Goal: Task Accomplishment & Management: Manage account settings

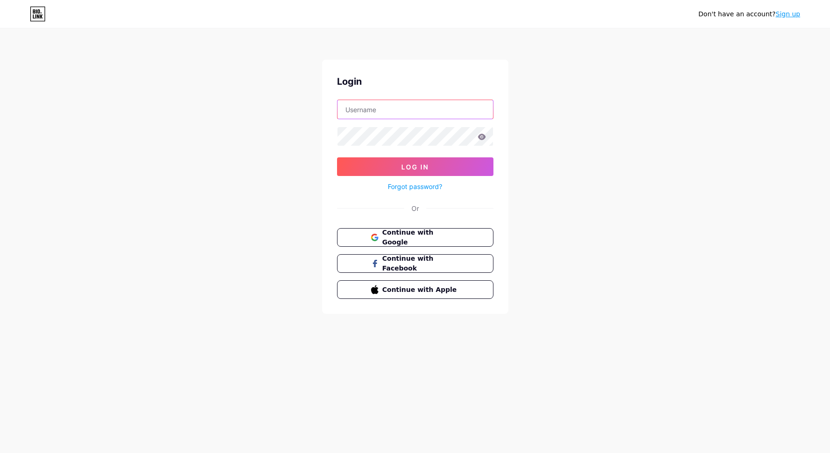
type input "darensya"
click at [411, 164] on span "Log In" at bounding box center [414, 167] width 27 height 8
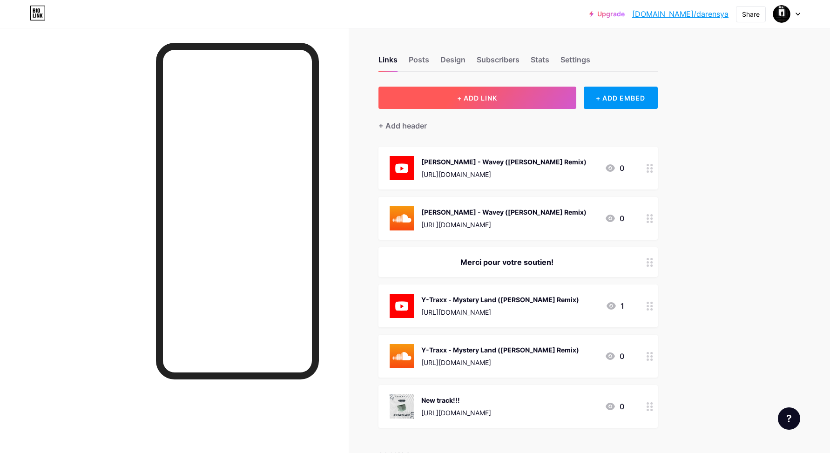
click at [469, 98] on span "+ ADD LINK" at bounding box center [477, 98] width 40 height 8
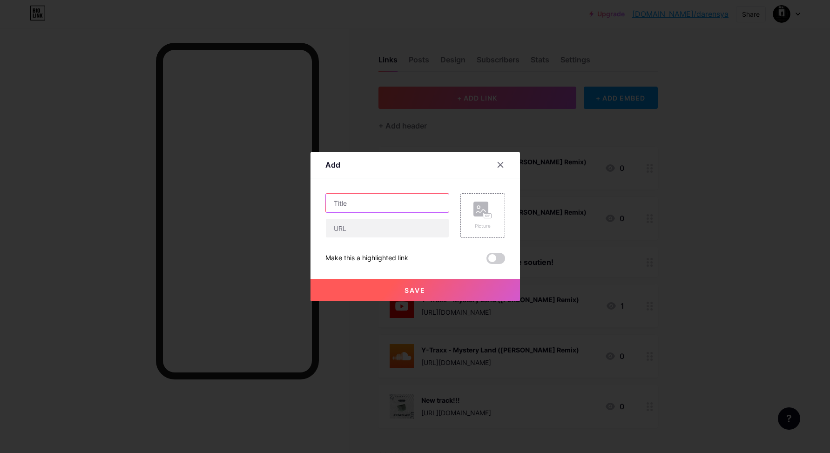
drag, startPoint x: 382, startPoint y: 206, endPoint x: 391, endPoint y: 204, distance: 9.0
click at [382, 205] on input "text" at bounding box center [387, 203] width 123 height 19
drag, startPoint x: 362, startPoint y: 203, endPoint x: 375, endPoint y: 203, distance: 13.0
click at [362, 203] on input "KSHMR -Wild Ride" at bounding box center [387, 203] width 123 height 19
click at [397, 203] on input "KSHMR - Wild Ride" at bounding box center [387, 203] width 123 height 19
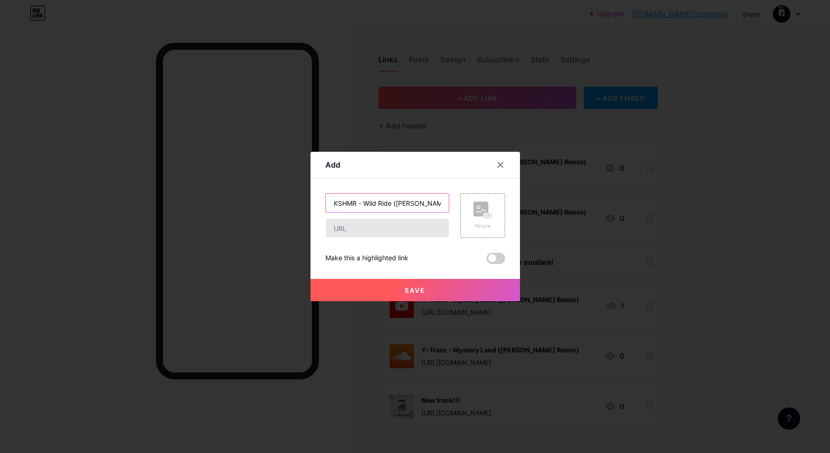
type input "KSHMR - Wild Ride ([PERSON_NAME] Remix)"
click at [339, 229] on input "text" at bounding box center [387, 228] width 123 height 19
paste input "[URL][DOMAIN_NAME]"
type input "[URL][DOMAIN_NAME]"
click at [421, 287] on span "Save" at bounding box center [414, 290] width 21 height 8
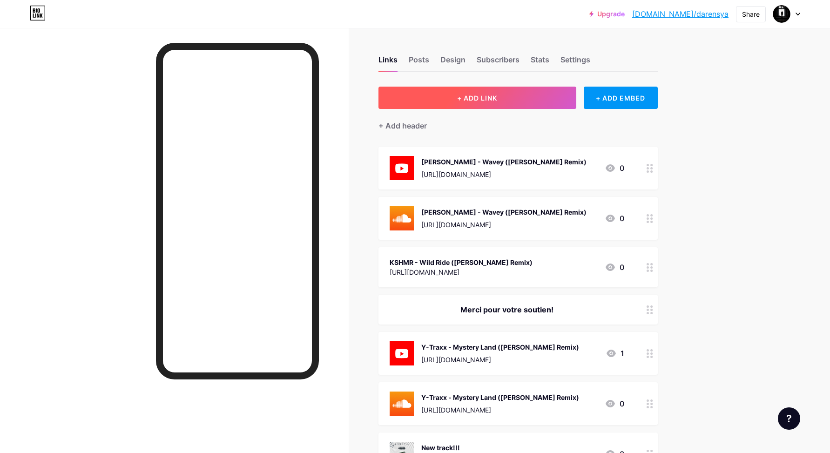
click at [482, 94] on span "+ ADD LINK" at bounding box center [477, 98] width 40 height 8
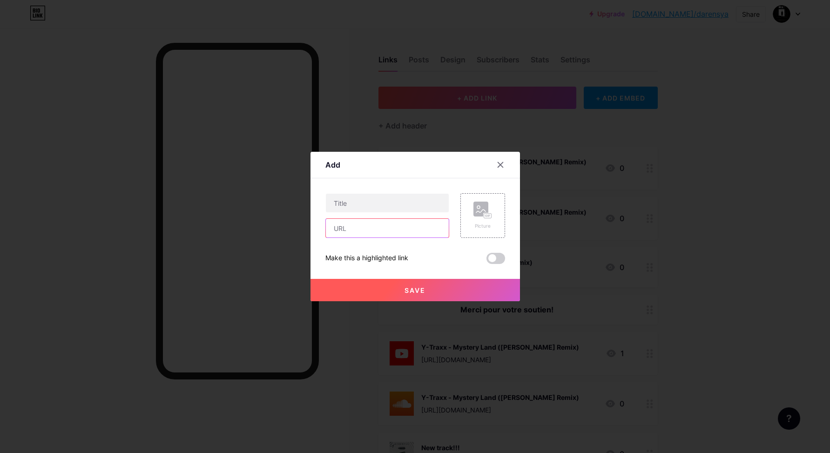
click at [340, 227] on input "text" at bounding box center [387, 228] width 123 height 19
paste input "https://on.soundcloud.com/P15VtzjwCNPewcfOnj"
type input "https://on.soundcloud.com/P15VtzjwCNPewcfOnj"
click at [357, 202] on input "text" at bounding box center [387, 203] width 123 height 19
click at [422, 204] on input "KSHMR - Wild Ride (Darensya remix)" at bounding box center [387, 203] width 123 height 19
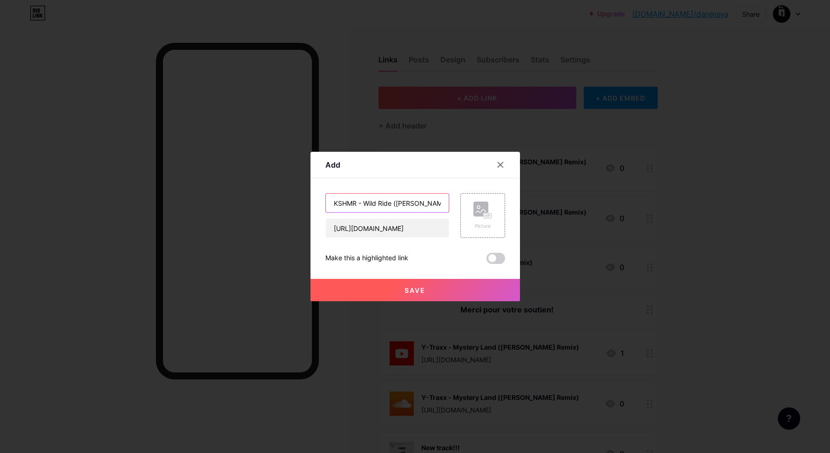
type input "KSHMR - Wild Ride ([PERSON_NAME] Remix)"
click at [412, 290] on span "Save" at bounding box center [414, 290] width 21 height 8
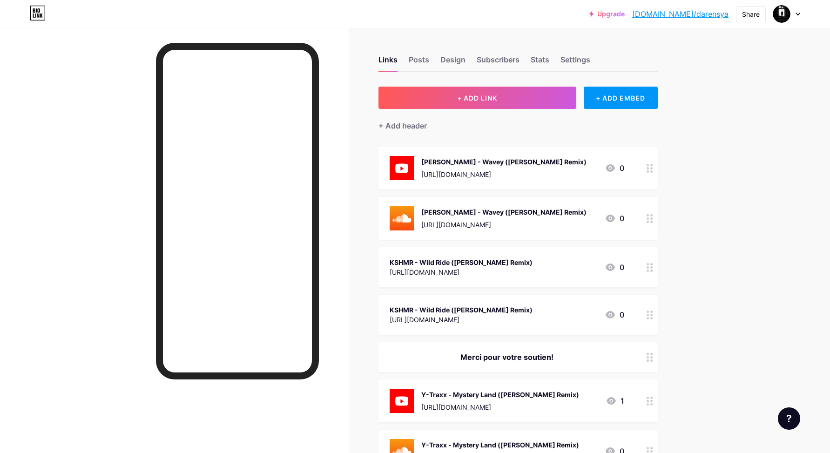
click at [649, 265] on icon at bounding box center [649, 267] width 7 height 9
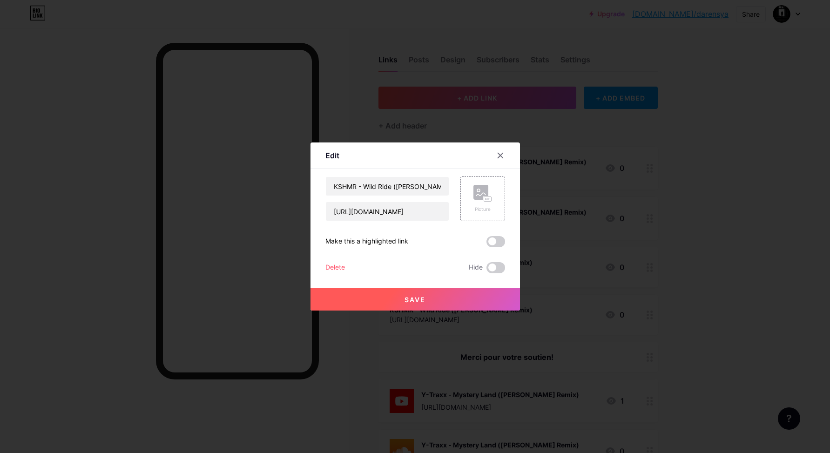
click at [338, 267] on div "Delete" at bounding box center [335, 267] width 20 height 11
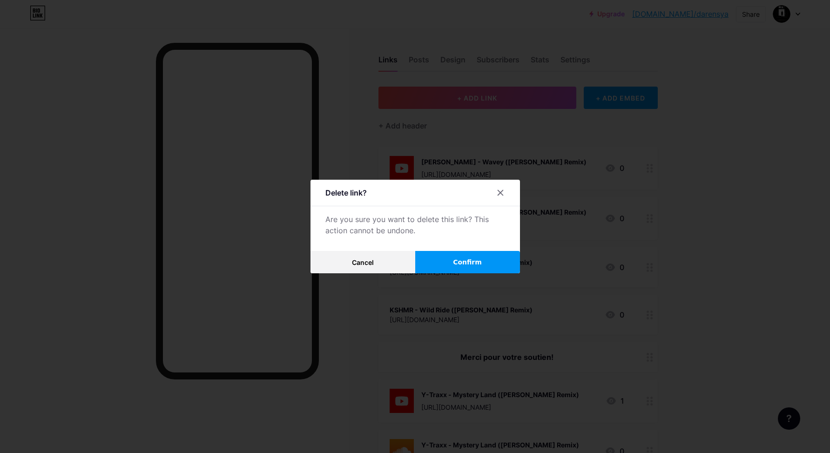
click at [461, 262] on span "Confirm" at bounding box center [467, 262] width 29 height 10
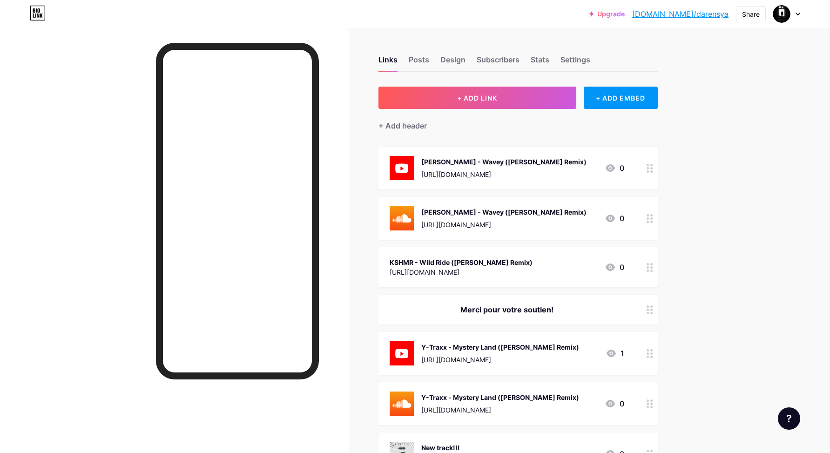
click at [651, 268] on circle at bounding box center [651, 267] width 2 height 2
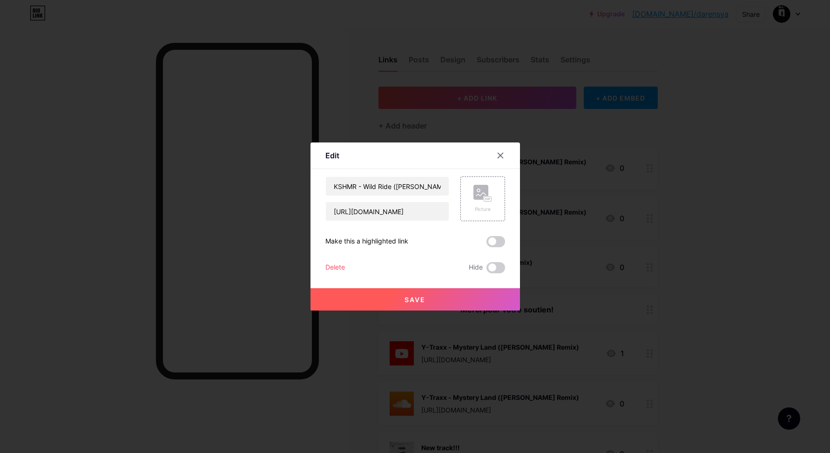
click at [331, 269] on div "Delete" at bounding box center [335, 267] width 20 height 11
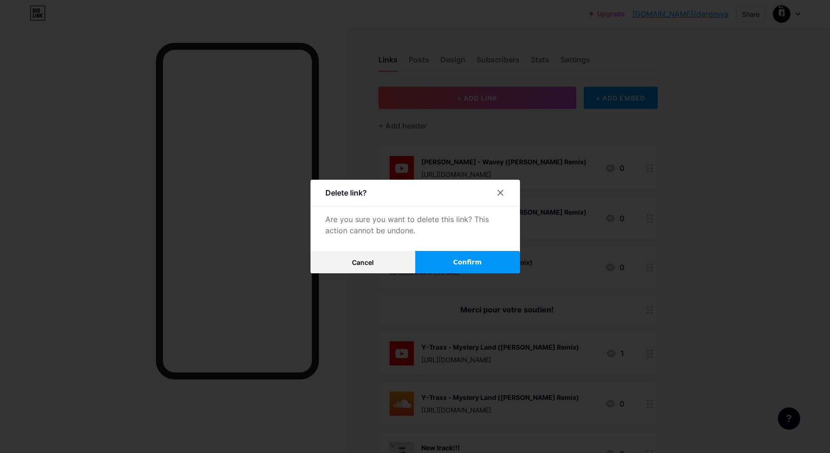
click at [469, 265] on span "Confirm" at bounding box center [467, 262] width 29 height 10
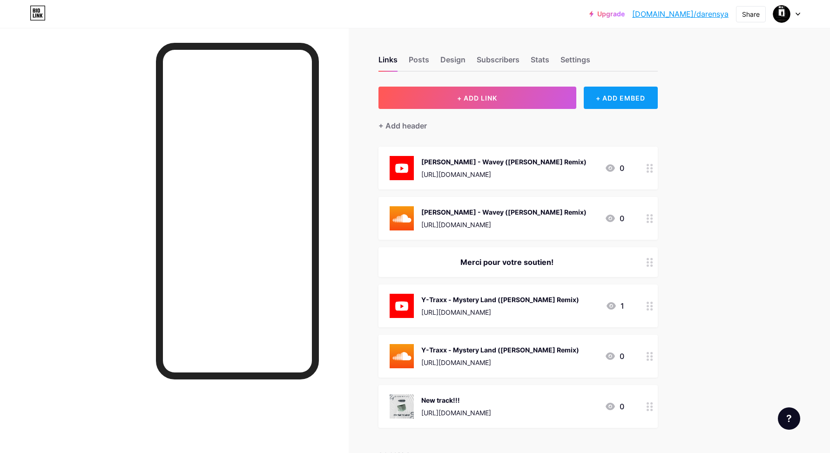
click at [617, 101] on div "+ ADD EMBED" at bounding box center [621, 98] width 74 height 22
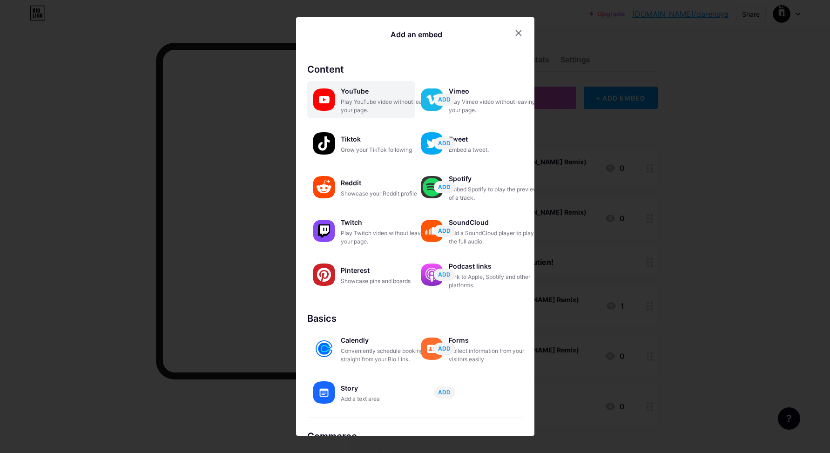
click at [344, 100] on div "Play YouTube video without leaving your page." at bounding box center [387, 106] width 93 height 17
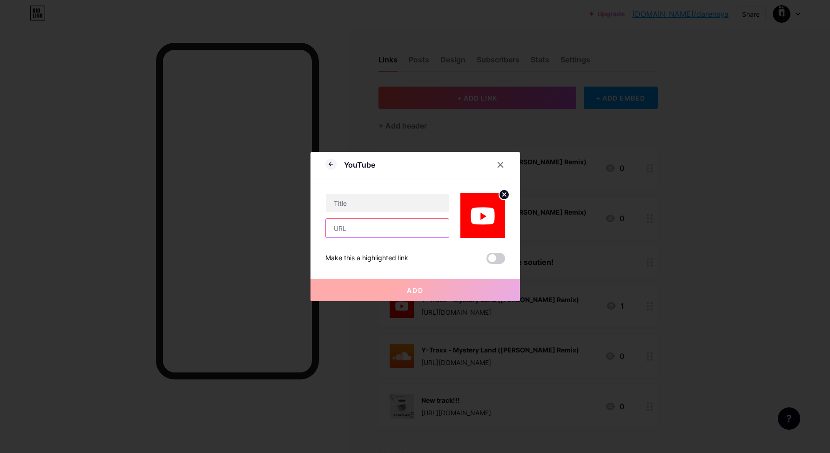
click at [349, 229] on input "text" at bounding box center [387, 228] width 123 height 19
click at [497, 164] on icon at bounding box center [500, 164] width 7 height 7
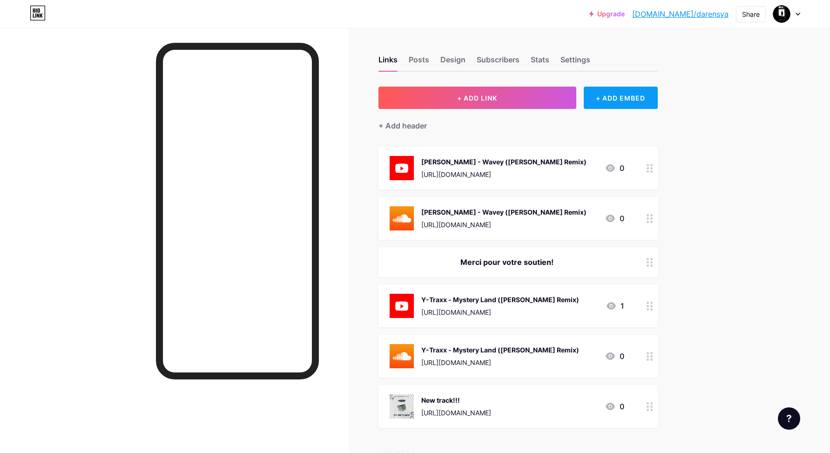
click at [629, 100] on div "+ ADD EMBED" at bounding box center [621, 98] width 74 height 22
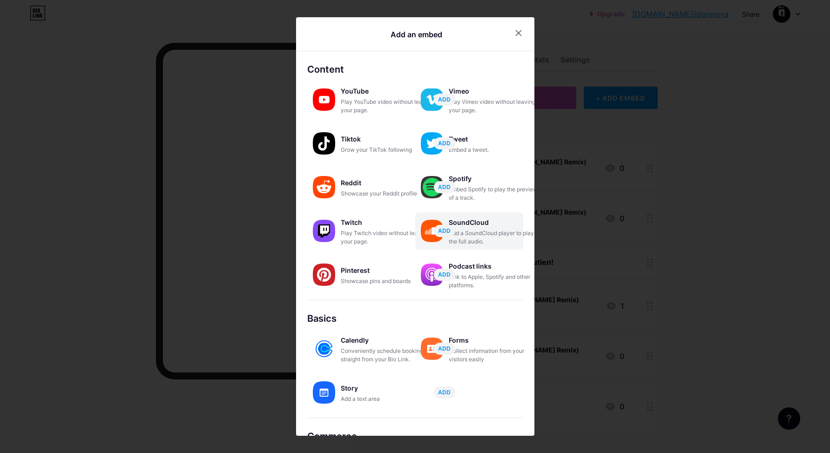
click at [471, 223] on div "SoundCloud" at bounding box center [495, 222] width 93 height 13
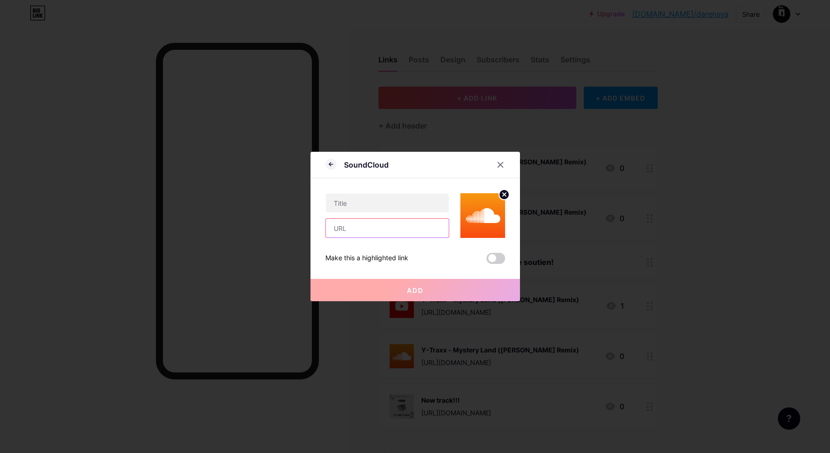
click at [349, 230] on input "text" at bounding box center [387, 228] width 123 height 19
paste input "https://on.soundcloud.com/P15VtzjwCNPewcfOnj"
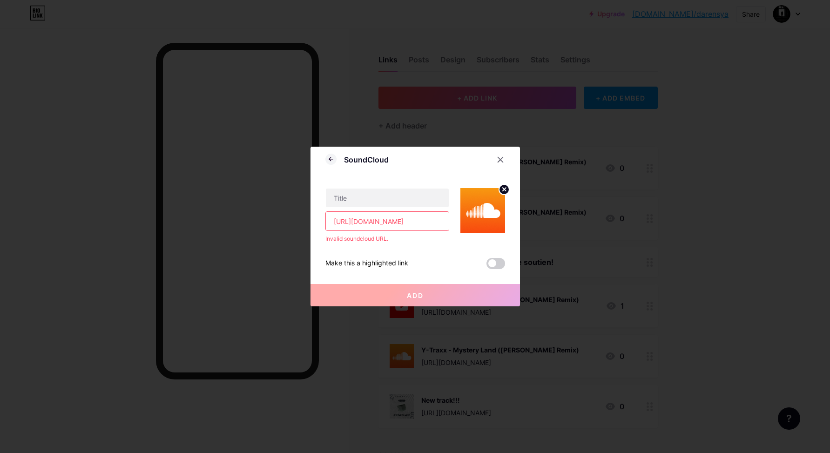
click at [418, 218] on input "https://on.soundcloud.com/P15VtzjwCNPewcfOnj" at bounding box center [387, 221] width 123 height 19
paste input "text"
click at [409, 243] on div "Make this a highlighted link Add" at bounding box center [415, 256] width 180 height 26
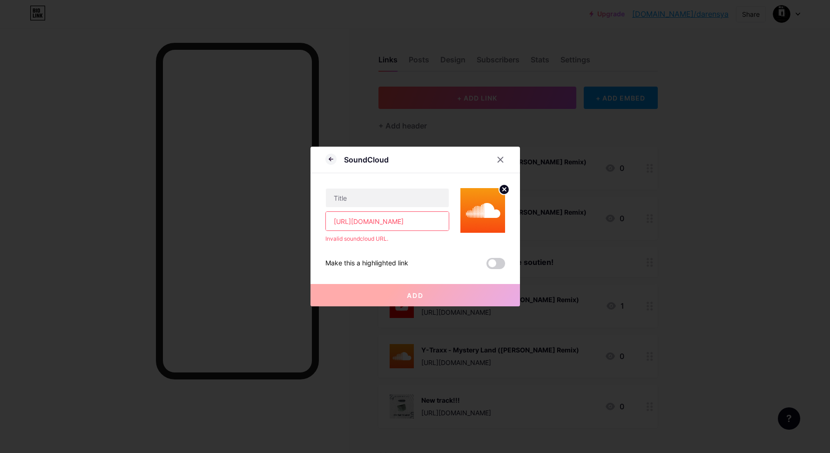
click at [403, 223] on input "https://on.soundcloud.com/P15VtzjwCNPewcfOnj" at bounding box center [387, 221] width 123 height 19
paste input "2EBXTeGu7pRIoJCvct"
type input "[URL][DOMAIN_NAME]"
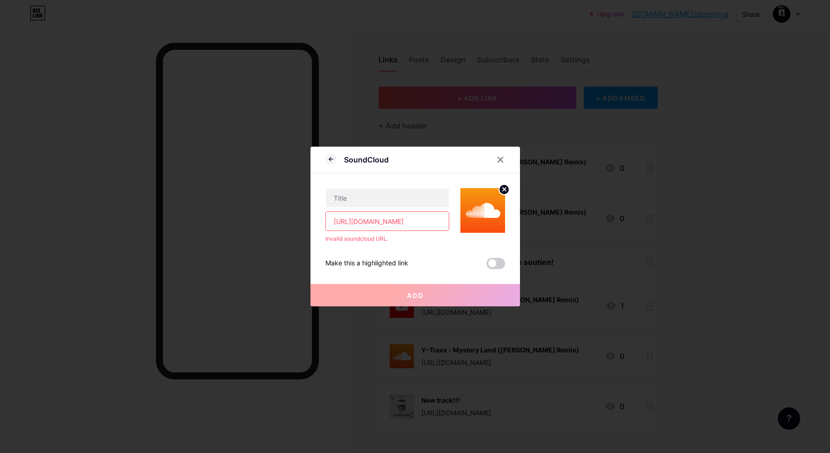
click at [421, 243] on div "Make this a highlighted link Add" at bounding box center [415, 256] width 180 height 26
click at [500, 161] on icon at bounding box center [500, 159] width 7 height 7
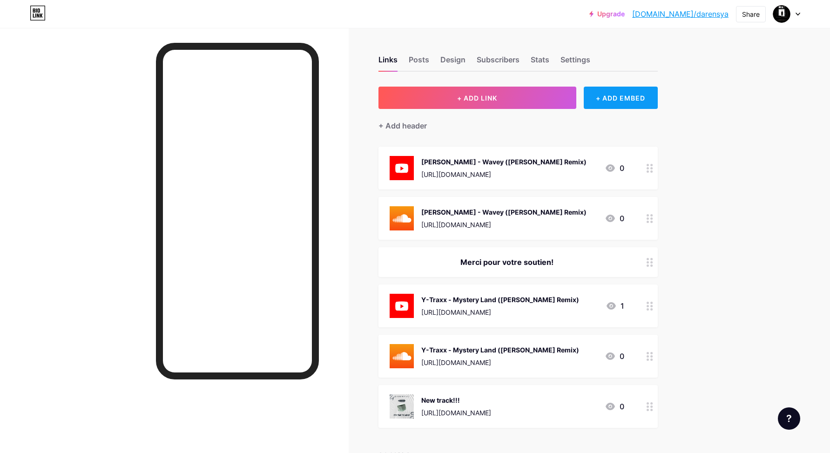
click at [629, 89] on div "+ ADD EMBED" at bounding box center [621, 98] width 74 height 22
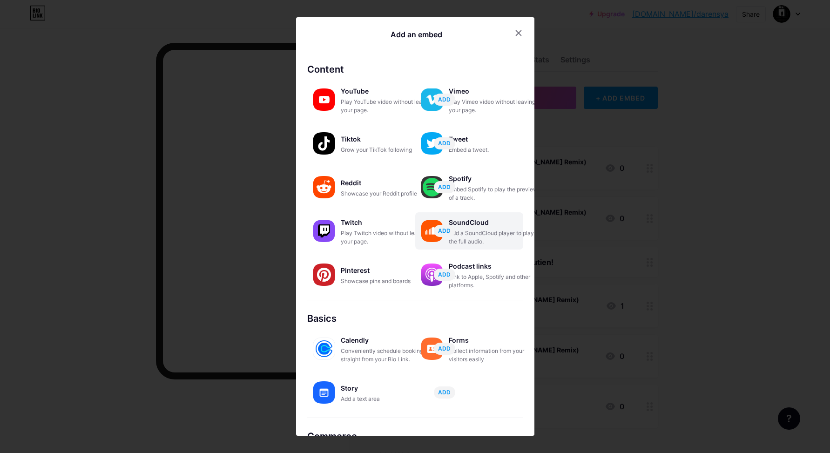
click at [456, 225] on div "SoundCloud" at bounding box center [495, 222] width 93 height 13
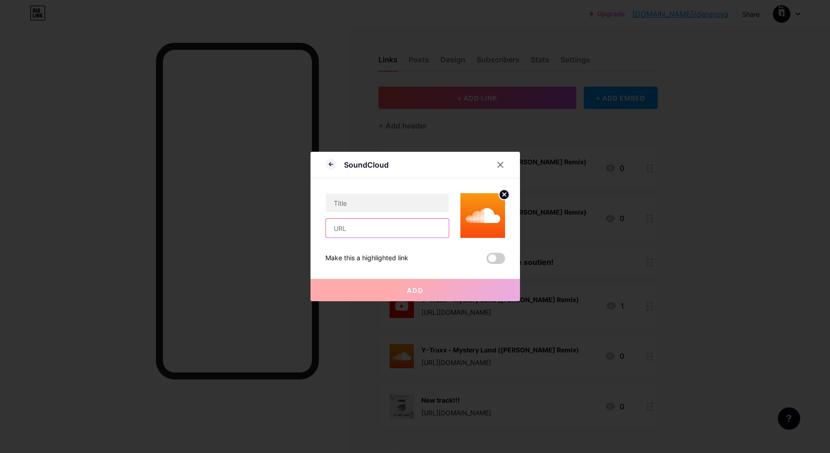
click at [372, 231] on input "text" at bounding box center [387, 228] width 123 height 19
paste input "[URL][DOMAIN_NAME]"
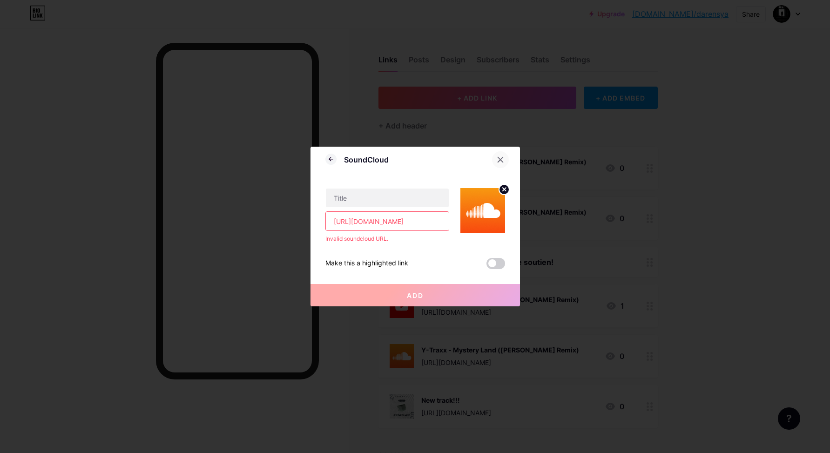
type input "[URL][DOMAIN_NAME]"
click at [499, 159] on icon at bounding box center [500, 159] width 7 height 7
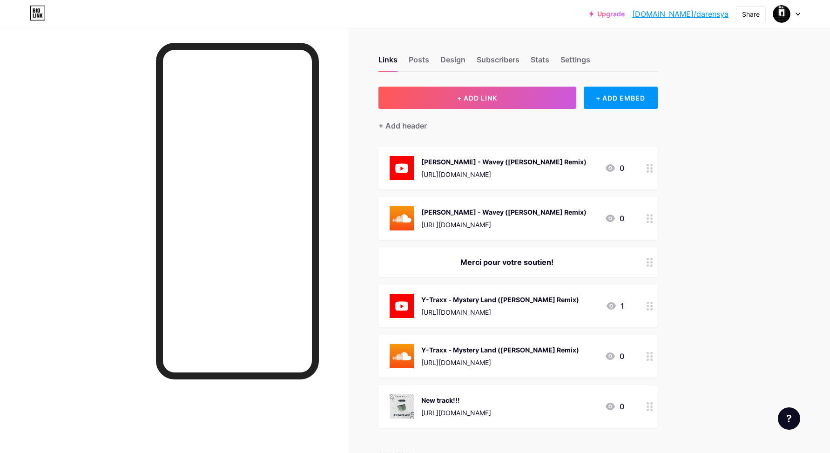
drag, startPoint x: 706, startPoint y: 209, endPoint x: 711, endPoint y: 216, distance: 8.4
click at [707, 209] on div "Upgrade bio.link/darens... bio.link/darensya Share Switch accounts Darensya bio…" at bounding box center [415, 338] width 830 height 676
click at [636, 90] on div "+ ADD EMBED" at bounding box center [621, 98] width 74 height 22
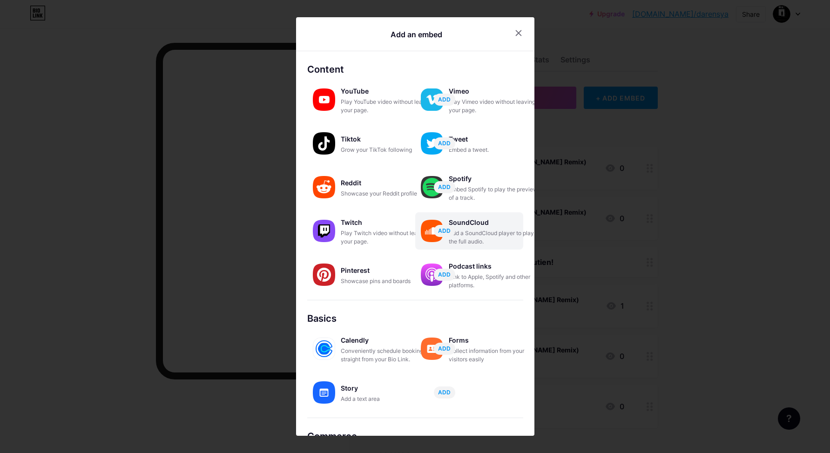
click at [467, 224] on div "SoundCloud" at bounding box center [495, 222] width 93 height 13
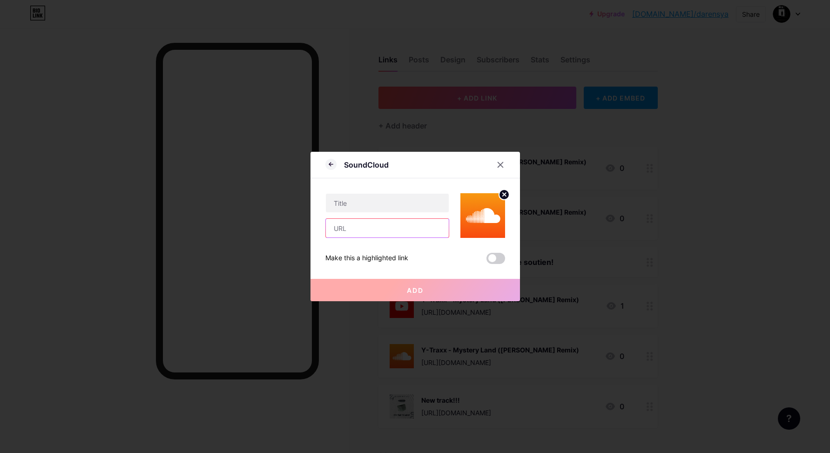
click at [365, 224] on input "text" at bounding box center [387, 228] width 123 height 19
paste input "[URL][DOMAIN_NAME]"
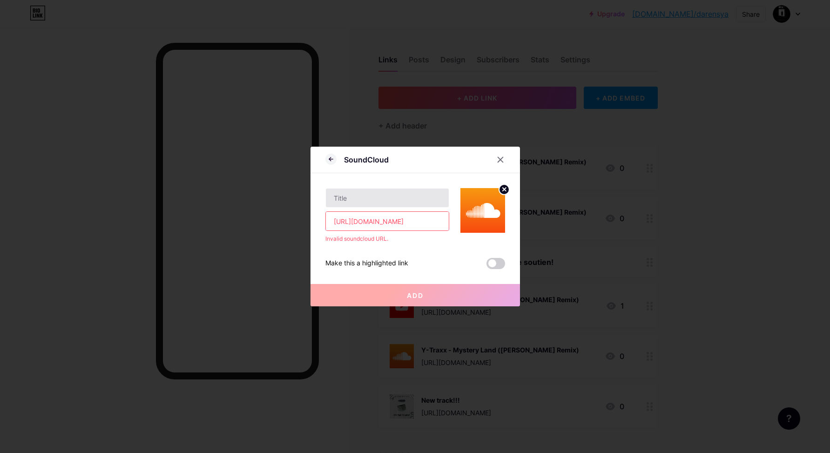
type input "[URL][DOMAIN_NAME]"
drag, startPoint x: 355, startPoint y: 204, endPoint x: 362, endPoint y: 199, distance: 8.0
click at [356, 204] on input "text" at bounding box center [387, 198] width 123 height 19
drag, startPoint x: 355, startPoint y: 195, endPoint x: 433, endPoint y: 151, distance: 90.1
click at [314, 198] on div "SoundCloud KSHMR - Wild Ride ([PERSON_NAME] Remix) [URL][DOMAIN_NAME] Invalid s…" at bounding box center [414, 227] width 209 height 160
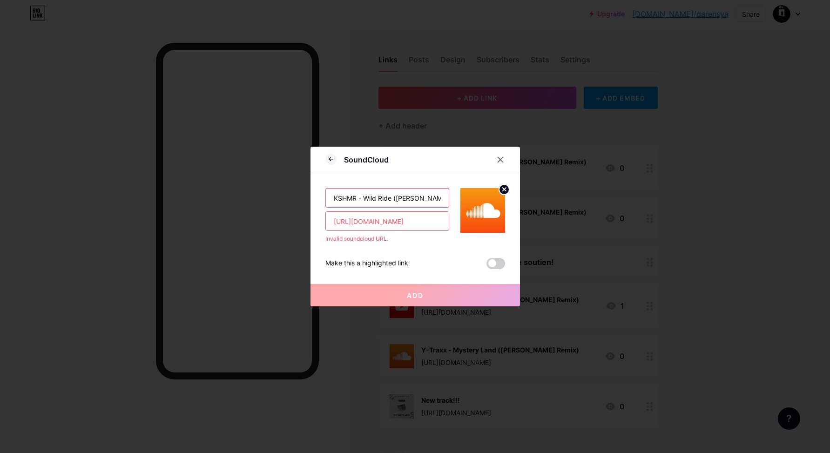
type input "KSHMR - Wild Ride ([PERSON_NAME] Remix)"
click at [363, 222] on input "[URL][DOMAIN_NAME]" at bounding box center [387, 221] width 123 height 19
paste input "ywphGIUkUwDQR9wfuD"
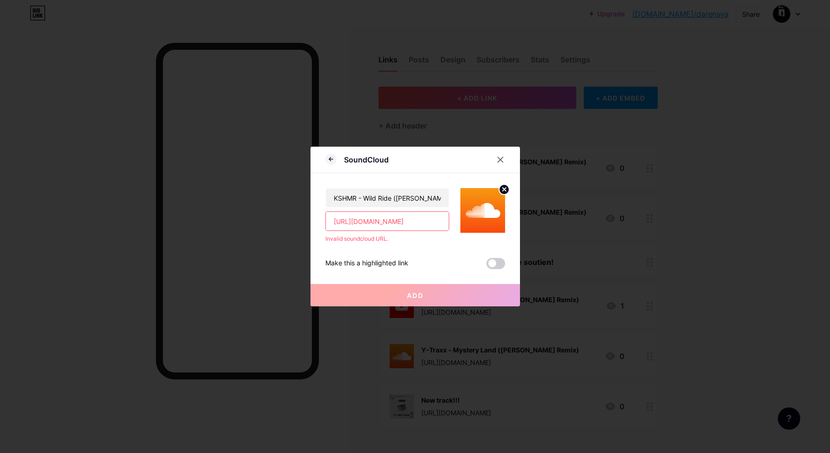
type input "[URL][DOMAIN_NAME]"
click at [422, 295] on span "Add" at bounding box center [415, 295] width 17 height 8
click at [407, 297] on span "Add" at bounding box center [415, 295] width 17 height 8
click at [497, 160] on icon at bounding box center [500, 159] width 7 height 7
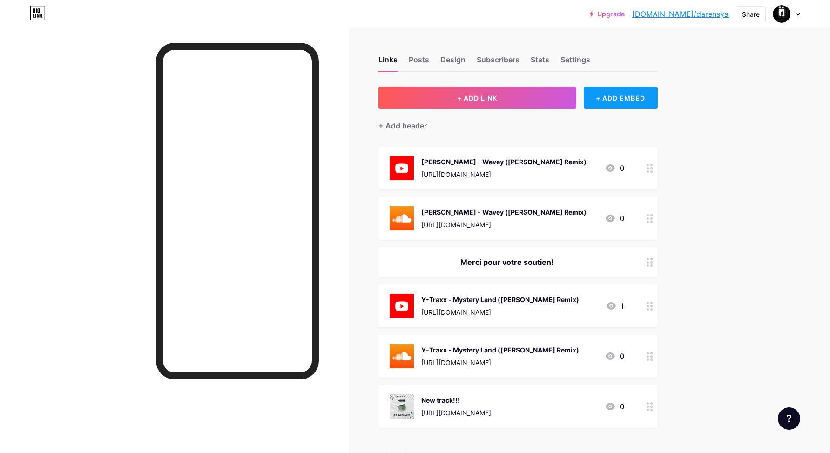
click at [620, 99] on div "+ ADD EMBED" at bounding box center [621, 98] width 74 height 22
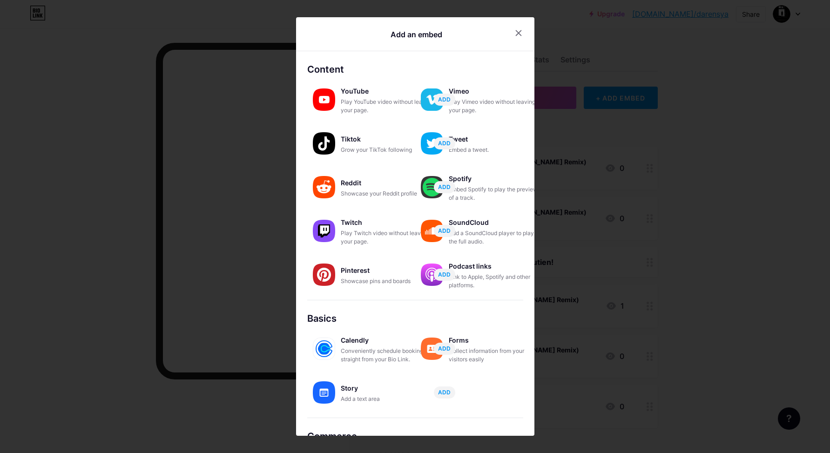
click at [350, 94] on div "YouTube" at bounding box center [387, 91] width 93 height 13
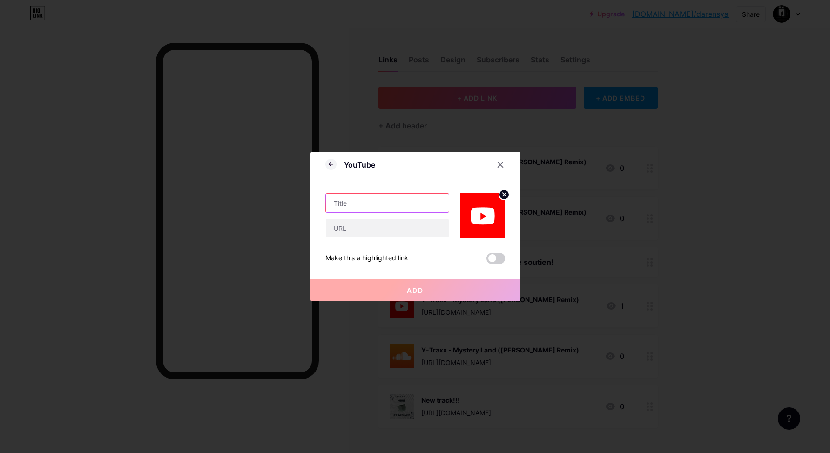
click at [358, 204] on input "text" at bounding box center [387, 203] width 123 height 19
drag, startPoint x: 364, startPoint y: 203, endPoint x: 456, endPoint y: 201, distance: 91.7
click at [456, 201] on div "KSHMR - Wild Ride ([PERSON_NAME] Remix)" at bounding box center [415, 208] width 180 height 60
type input "KSHMR - Wild Ride ([PERSON_NAME] Remix)"
click at [379, 230] on input "text" at bounding box center [387, 228] width 123 height 19
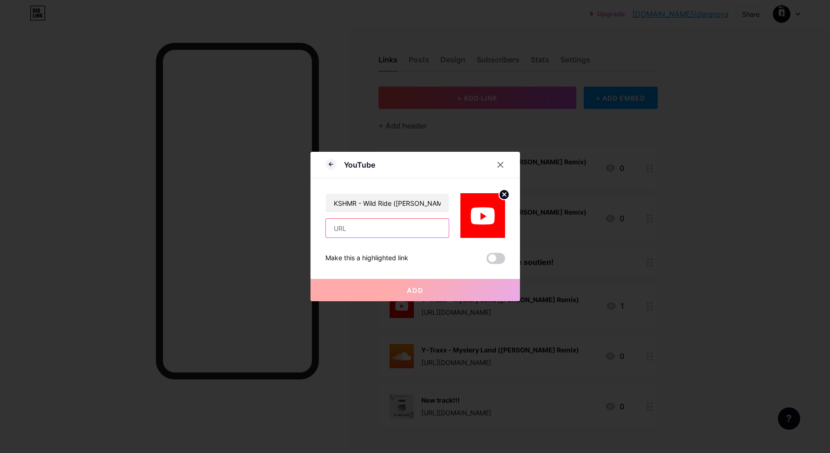
click at [364, 229] on input "text" at bounding box center [387, 228] width 123 height 19
paste input "[URL][DOMAIN_NAME]"
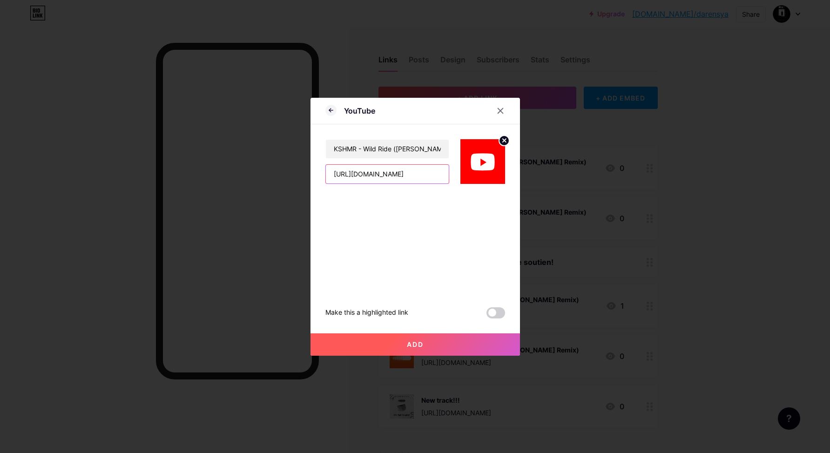
type input "[URL][DOMAIN_NAME]"
click at [411, 345] on span "Add" at bounding box center [415, 344] width 17 height 8
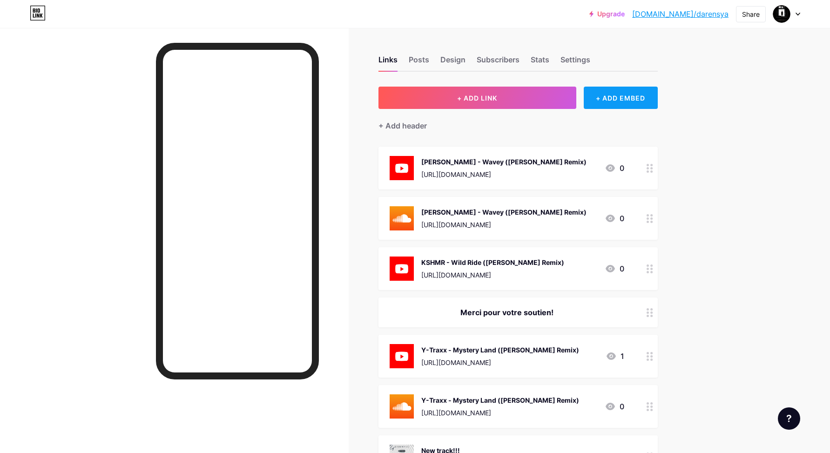
click at [620, 96] on div "+ ADD EMBED" at bounding box center [621, 98] width 74 height 22
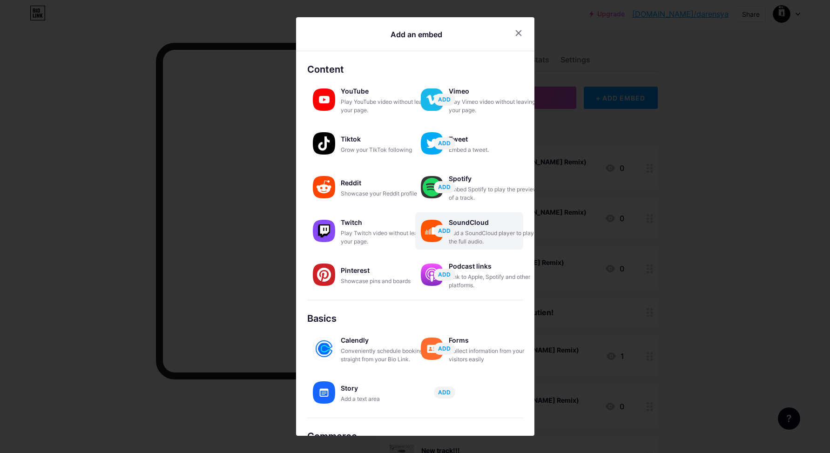
click at [426, 230] on img at bounding box center [432, 231] width 22 height 22
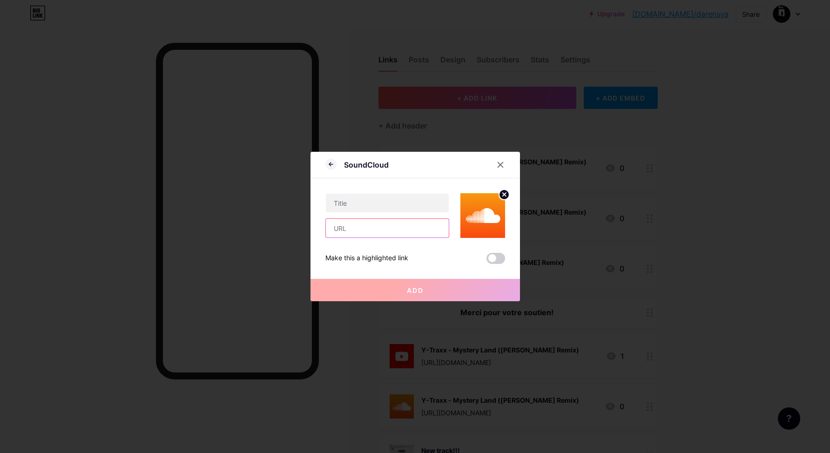
click at [343, 231] on input "text" at bounding box center [387, 228] width 123 height 19
drag, startPoint x: 353, startPoint y: 207, endPoint x: 358, endPoint y: 204, distance: 6.2
click at [354, 206] on input "text" at bounding box center [387, 203] width 123 height 19
type input "KSHMR - Wild Ride ([PERSON_NAME] Remix)"
click at [354, 230] on input "text" at bounding box center [387, 228] width 123 height 19
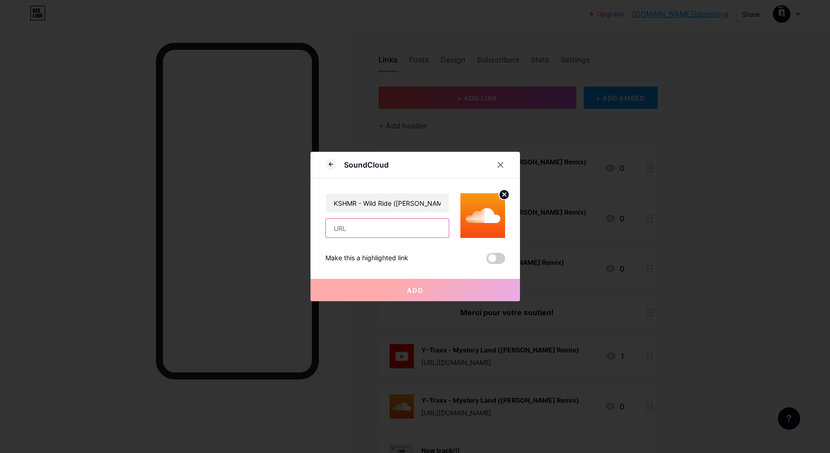
paste input "[URL][DOMAIN_NAME]"
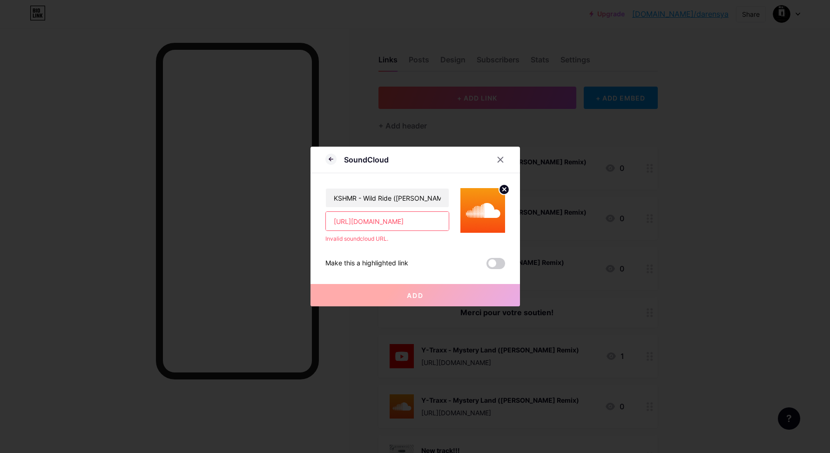
type input "[URL][DOMAIN_NAME]"
click at [496, 262] on span at bounding box center [495, 263] width 19 height 11
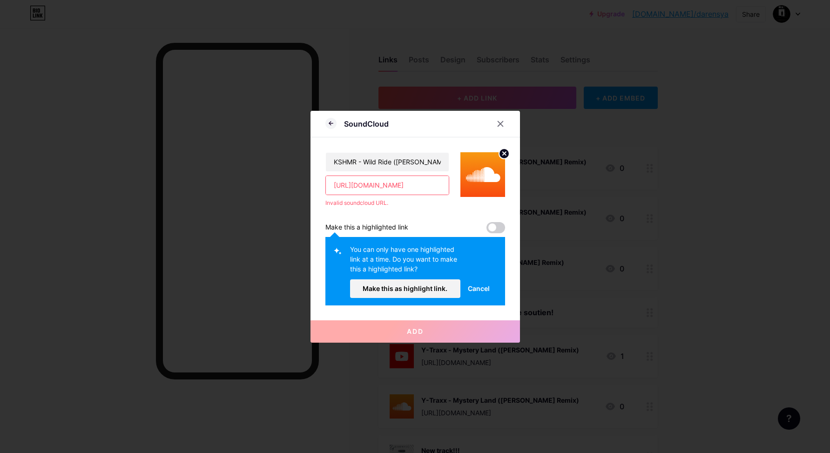
click at [493, 228] on span at bounding box center [495, 227] width 19 height 11
click at [477, 288] on span "Cancel" at bounding box center [479, 288] width 22 height 10
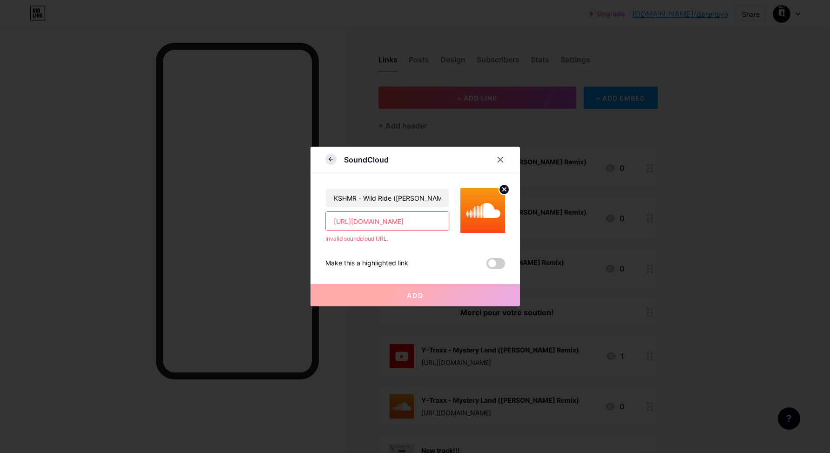
click at [330, 160] on icon at bounding box center [330, 159] width 11 height 11
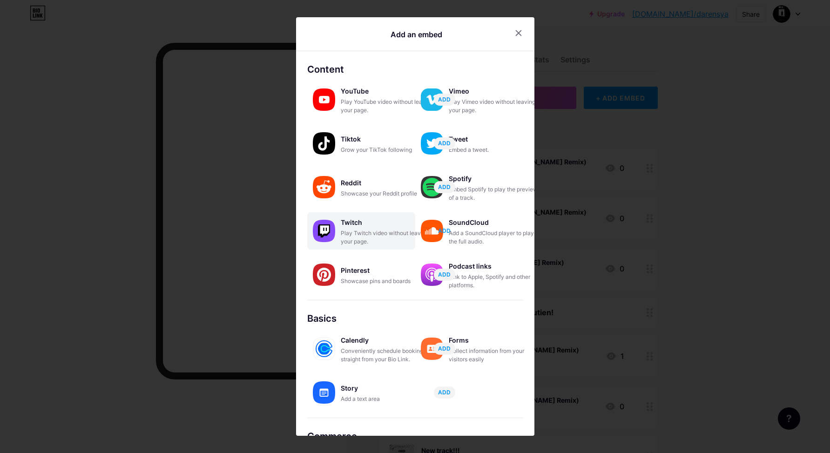
click at [446, 230] on span "ADD" at bounding box center [444, 231] width 13 height 8
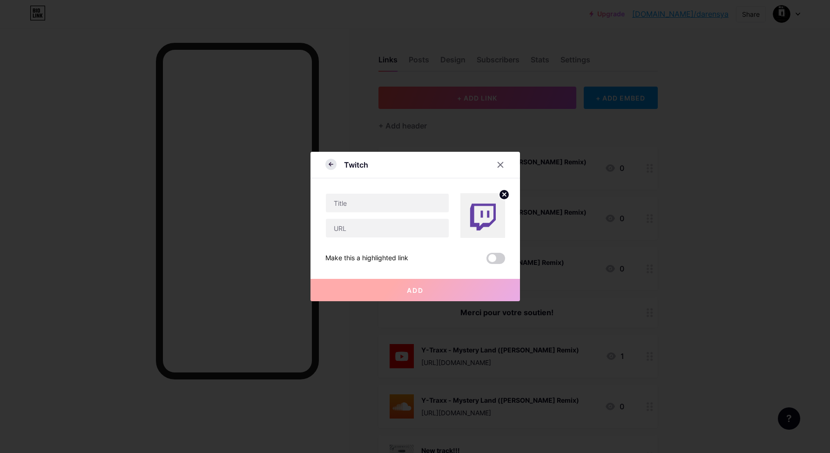
click at [330, 163] on icon at bounding box center [330, 163] width 2 height 3
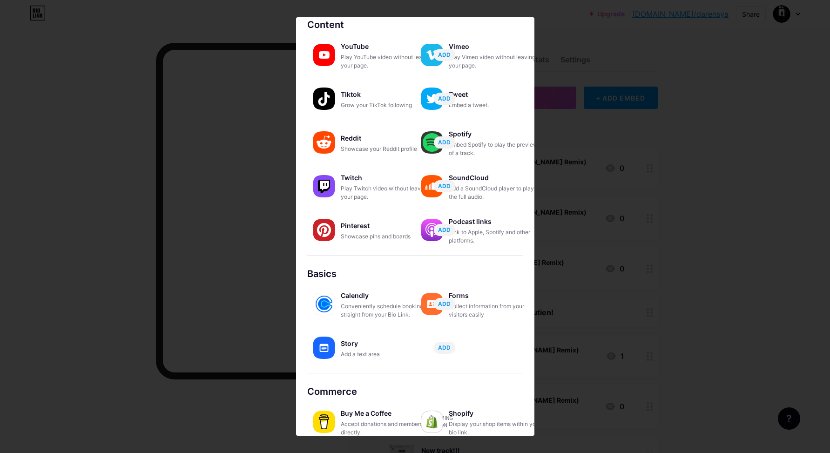
scroll to position [48, 0]
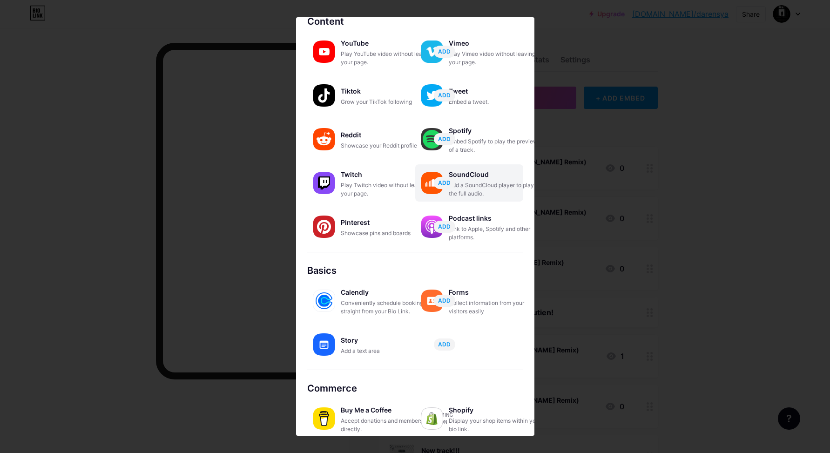
click at [509, 186] on div "Add a SoundCloud player to play the full audio." at bounding box center [495, 189] width 93 height 17
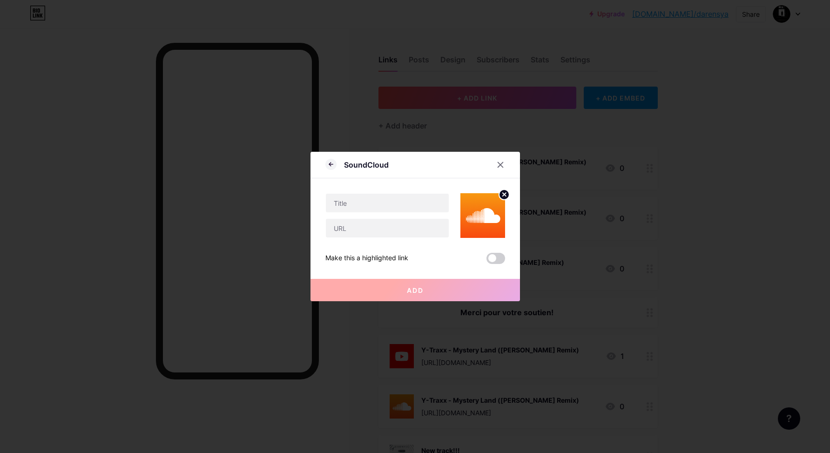
scroll to position [0, 0]
click at [371, 232] on input "text" at bounding box center [387, 228] width 123 height 19
paste input "[URL][DOMAIN_NAME]"
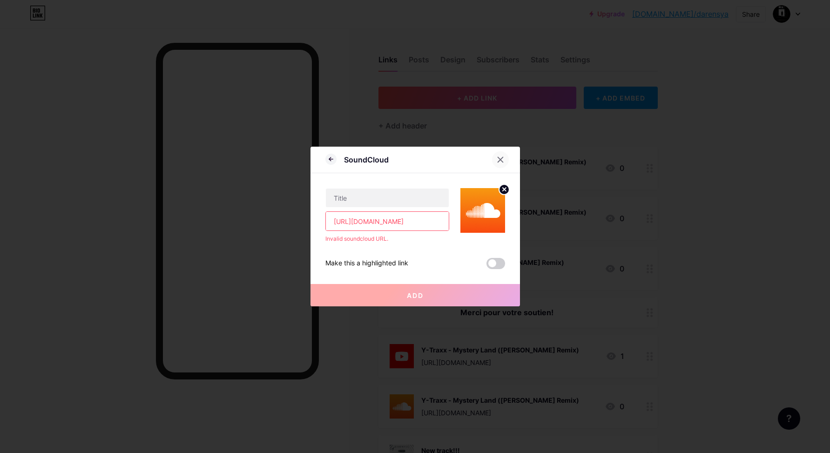
type input "[URL][DOMAIN_NAME]"
drag, startPoint x: 498, startPoint y: 160, endPoint x: 472, endPoint y: 161, distance: 26.1
click at [498, 160] on icon at bounding box center [500, 159] width 7 height 7
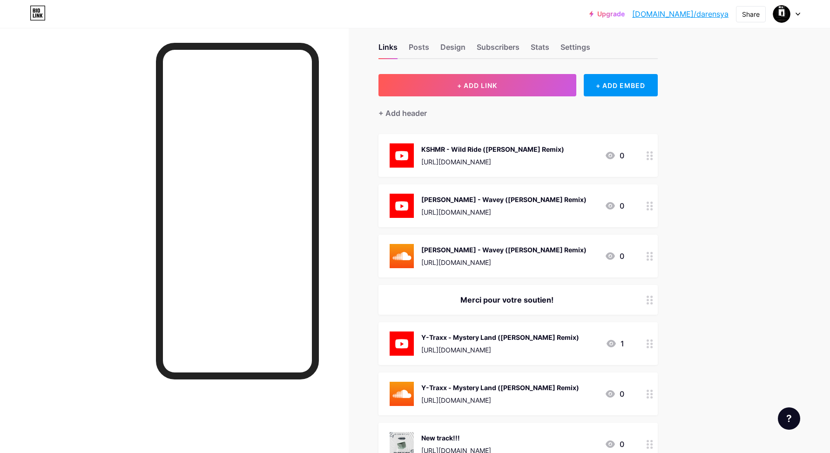
scroll to position [15, 0]
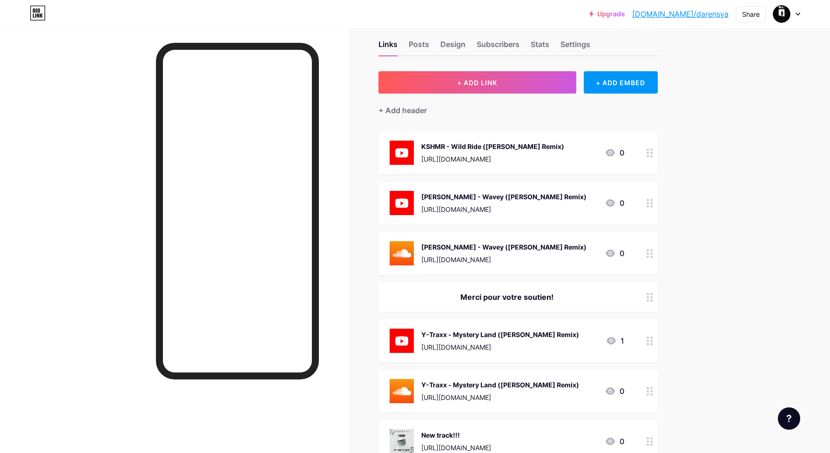
drag, startPoint x: 652, startPoint y: 297, endPoint x: 764, endPoint y: 302, distance: 112.3
click at [764, 302] on div "Upgrade [DOMAIN_NAME]/darens... [DOMAIN_NAME]/darensya Share Switch accounts Da…" at bounding box center [415, 348] width 830 height 726
drag, startPoint x: 761, startPoint y: 301, endPoint x: 755, endPoint y: 300, distance: 6.1
click at [761, 301] on div "Upgrade [DOMAIN_NAME]/darens... [DOMAIN_NAME]/darensya Share Switch accounts Da…" at bounding box center [415, 348] width 830 height 726
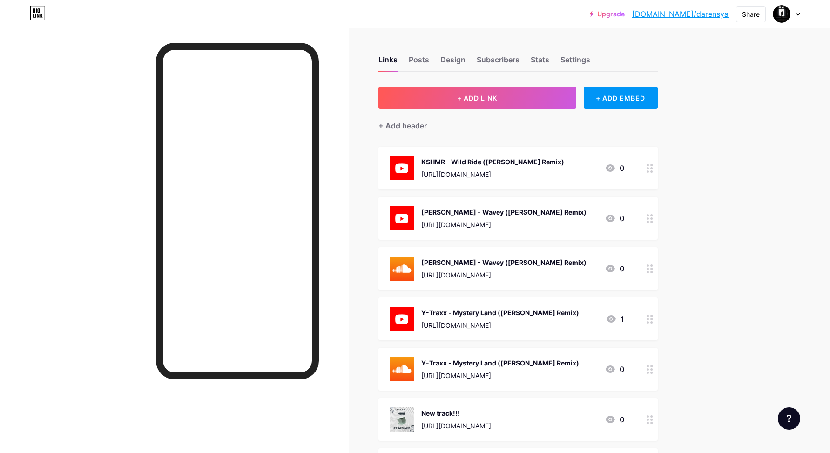
scroll to position [0, 0]
click at [632, 98] on div "+ ADD EMBED" at bounding box center [621, 98] width 74 height 22
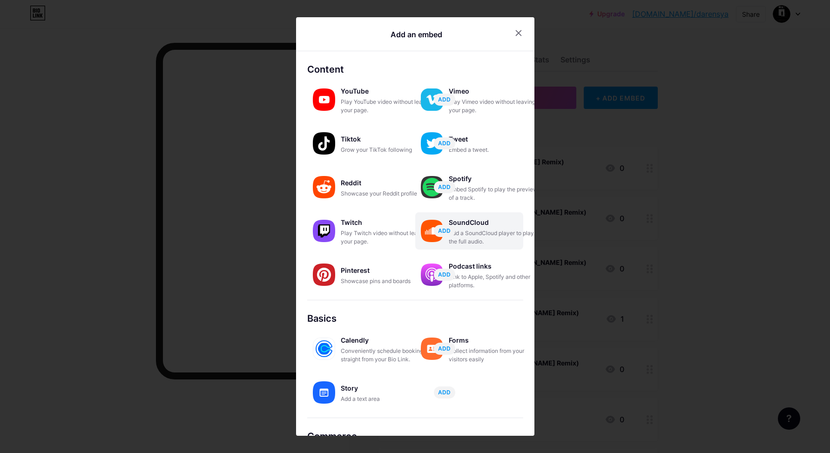
click at [505, 232] on div "Add a SoundCloud player to play the full audio." at bounding box center [495, 237] width 93 height 17
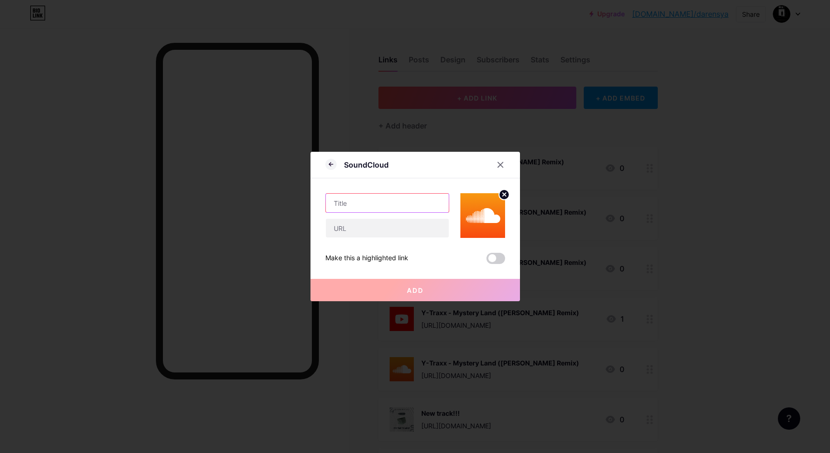
drag, startPoint x: 382, startPoint y: 203, endPoint x: 386, endPoint y: 199, distance: 5.9
click at [385, 200] on input "text" at bounding box center [387, 203] width 123 height 19
type input "KSHMR - Wild Ride ([PERSON_NAME] Remix)"
click at [339, 229] on input "text" at bounding box center [387, 228] width 123 height 19
paste input "[URL][DOMAIN_NAME]"
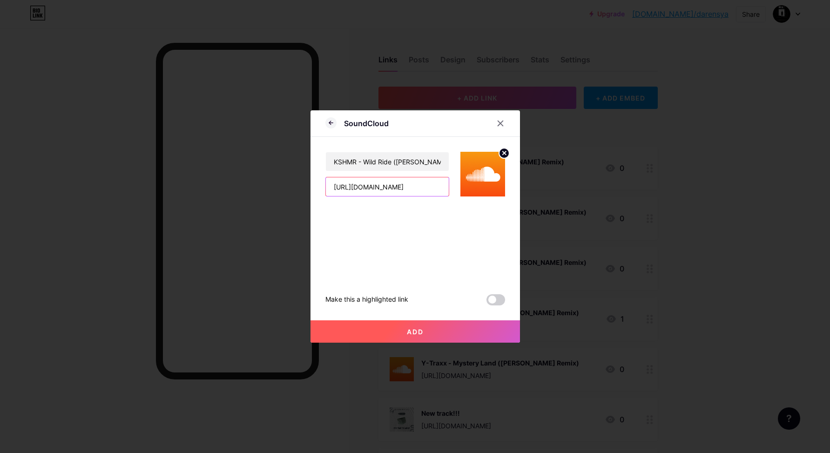
type input "[URL][DOMAIN_NAME]"
click at [415, 330] on span "Add" at bounding box center [415, 332] width 17 height 8
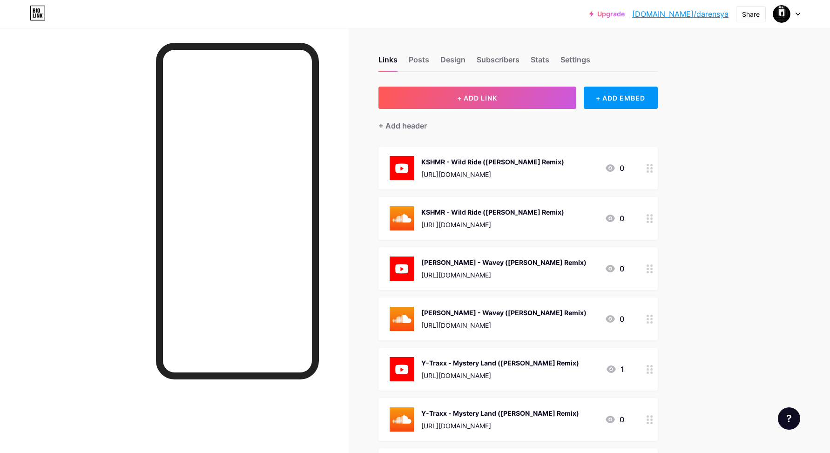
click at [800, 13] on icon at bounding box center [797, 14] width 5 height 3
click at [703, 130] on li "Logout" at bounding box center [741, 130] width 115 height 25
